Goal: Check status: Check status

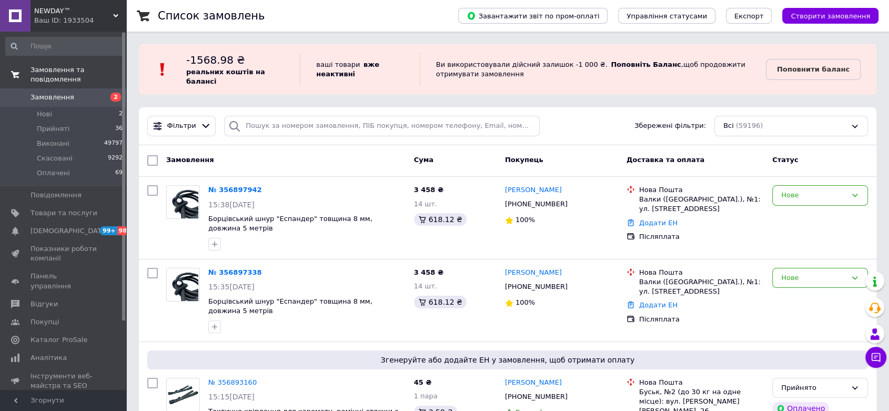
click at [75, 69] on span "Замовлення та повідомлення" at bounding box center [79, 74] width 96 height 19
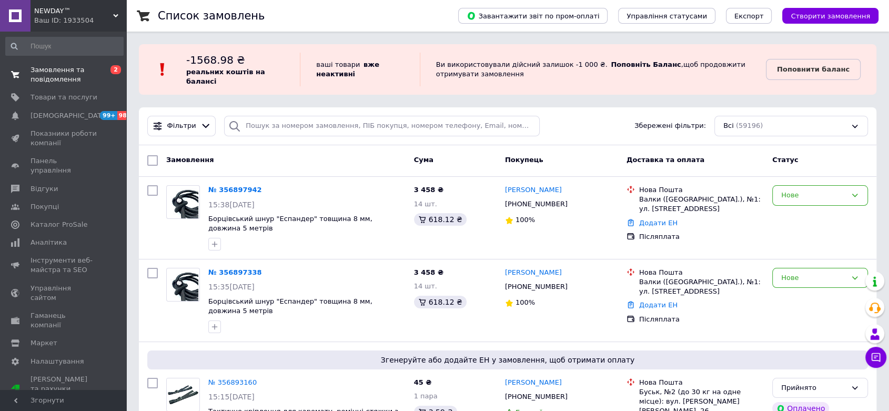
click at [57, 76] on span "Замовлення та повідомлення" at bounding box center [64, 74] width 67 height 19
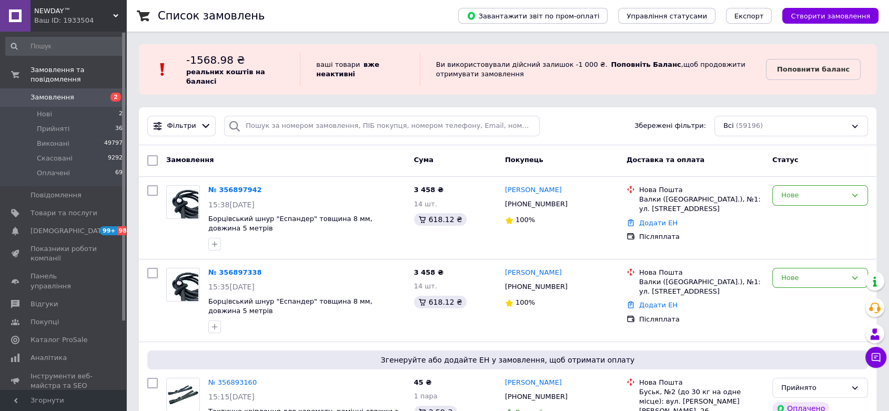
click at [59, 93] on span "Замовлення" at bounding box center [53, 97] width 44 height 9
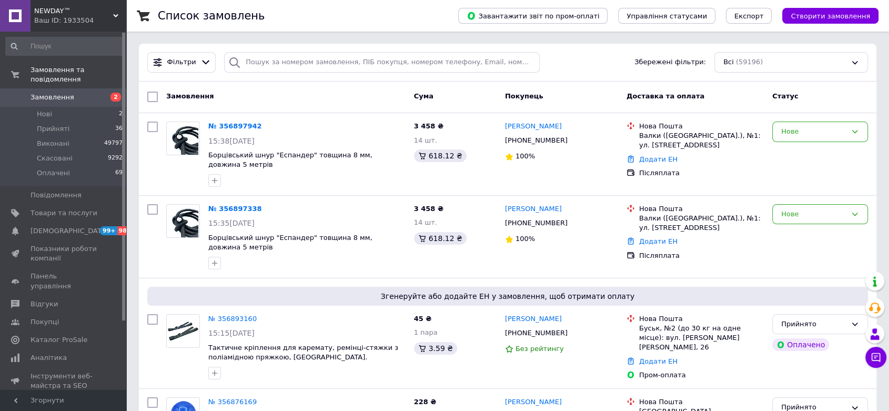
scroll to position [63, 0]
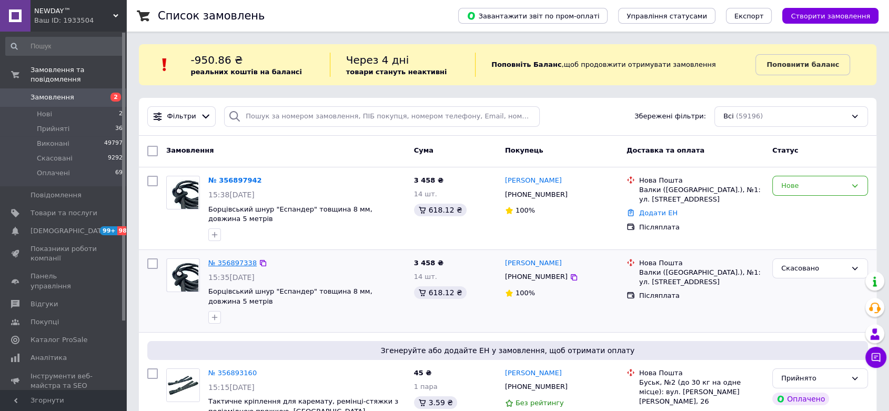
click at [219, 264] on link "№ 356897338" at bounding box center [232, 263] width 48 height 8
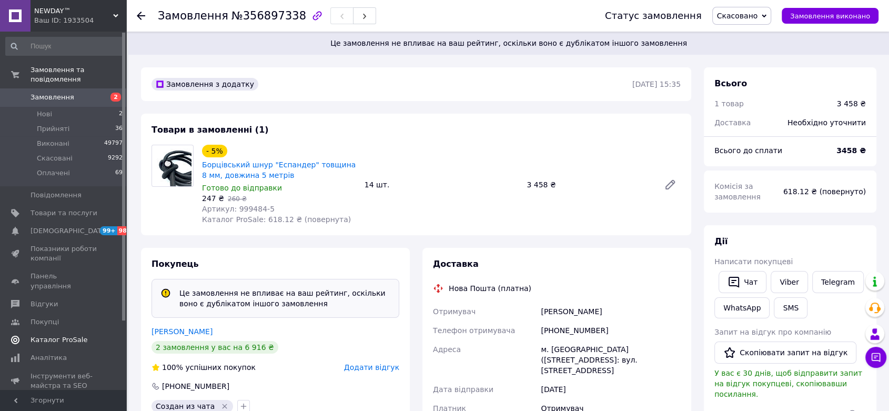
click at [46, 331] on link "Каталог ProSale" at bounding box center [64, 340] width 129 height 18
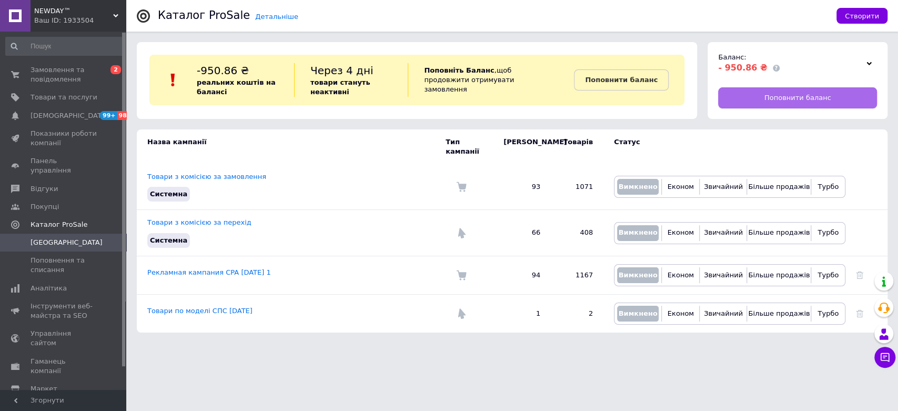
click at [745, 93] on link "Поповнити баланс" at bounding box center [797, 97] width 159 height 21
